Goal: Task Accomplishment & Management: Complete application form

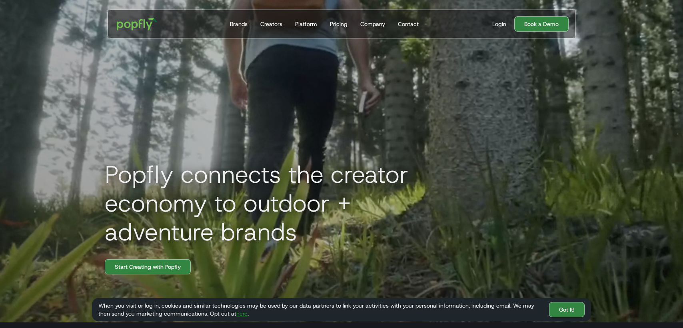
click at [242, 312] on link "here" at bounding box center [241, 313] width 11 height 7
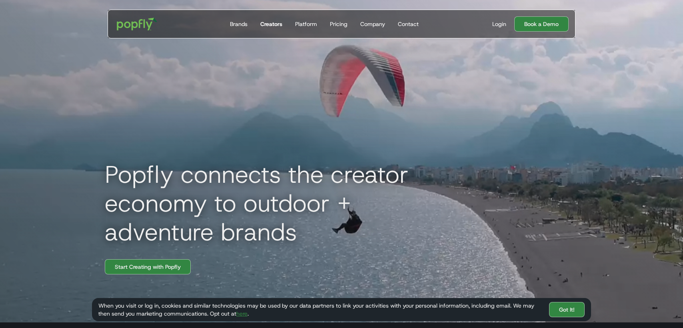
click at [266, 22] on div "Creators" at bounding box center [271, 24] width 22 height 8
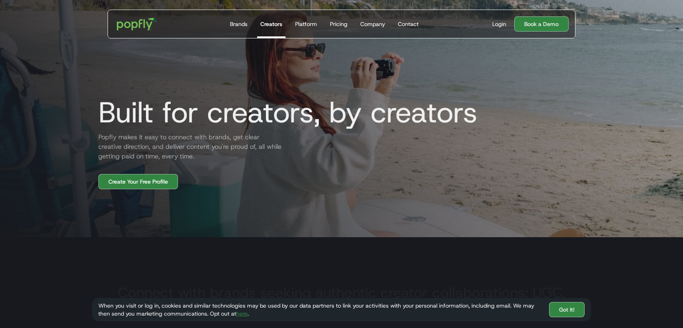
scroll to position [90, 0]
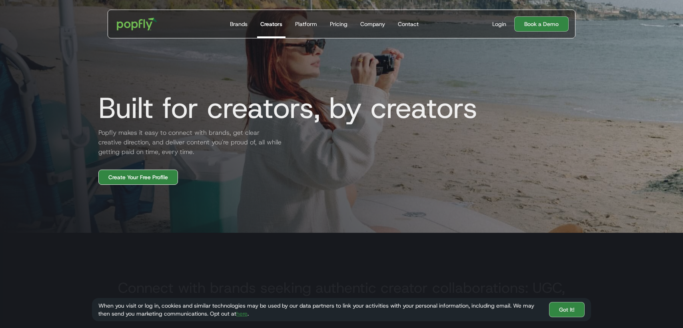
click at [147, 181] on link "Create Your Free Profile" at bounding box center [138, 177] width 80 height 15
